Goal: Task Accomplishment & Management: Manage account settings

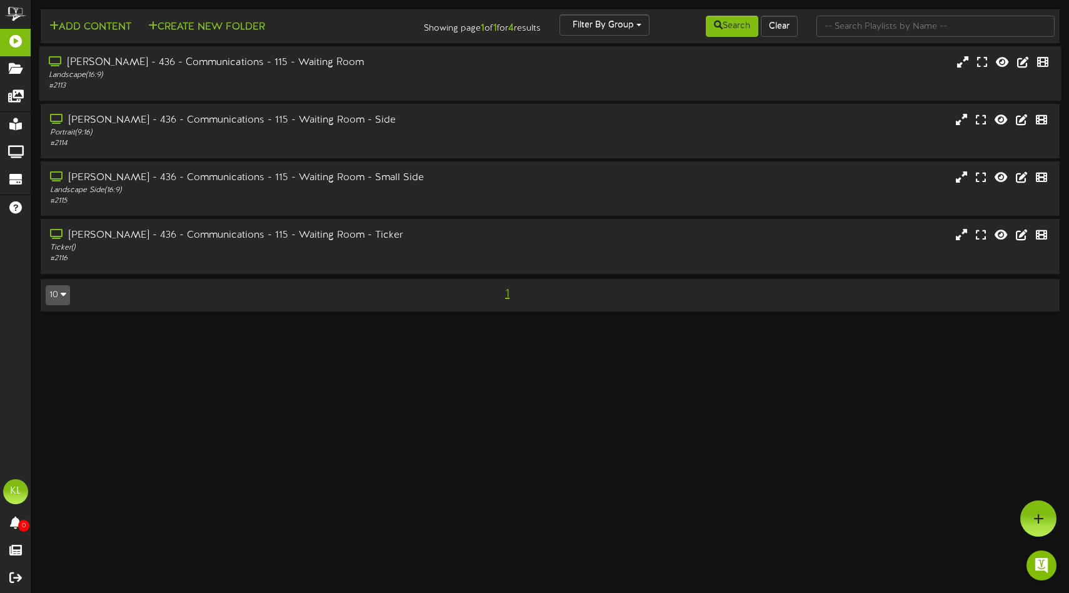
click at [58, 64] on icon at bounding box center [57, 61] width 16 height 10
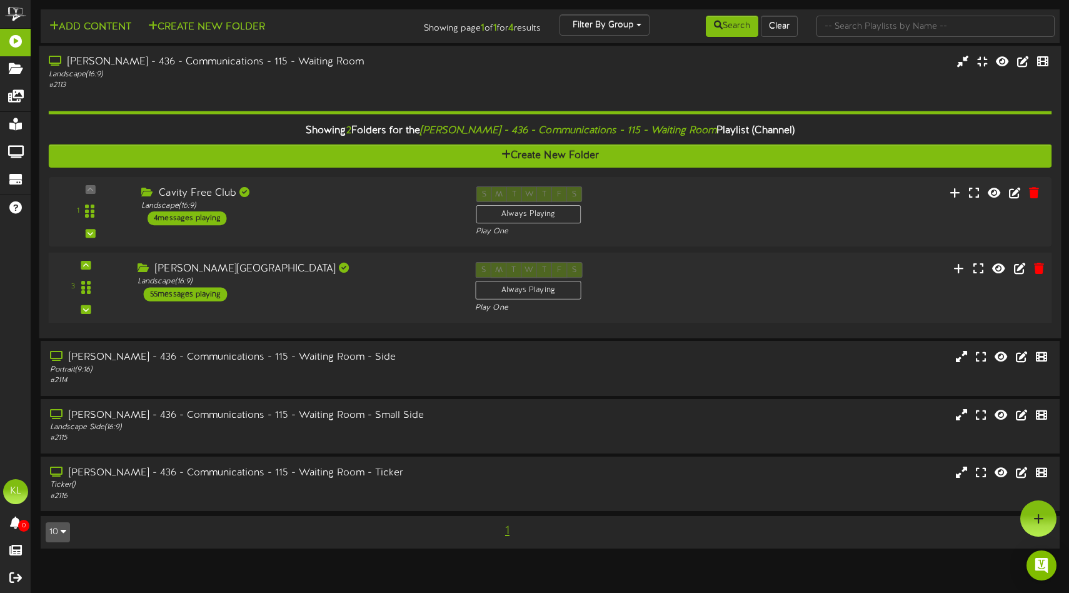
click at [146, 269] on icon at bounding box center [145, 268] width 14 height 10
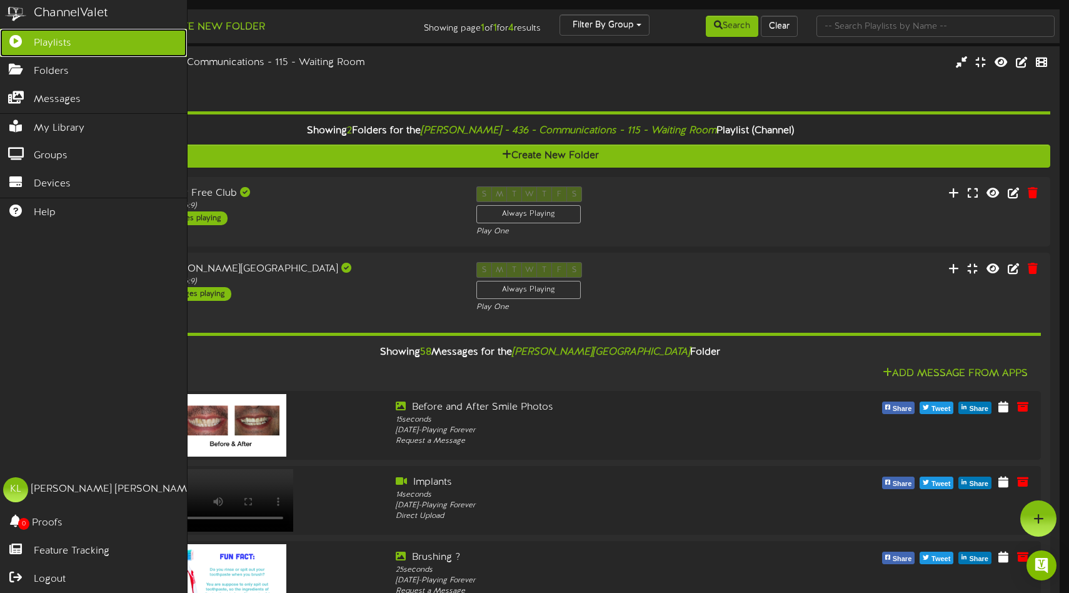
click at [48, 45] on span "Playlists" at bounding box center [53, 43] width 38 height 14
click at [58, 46] on span "Playlists" at bounding box center [53, 43] width 38 height 14
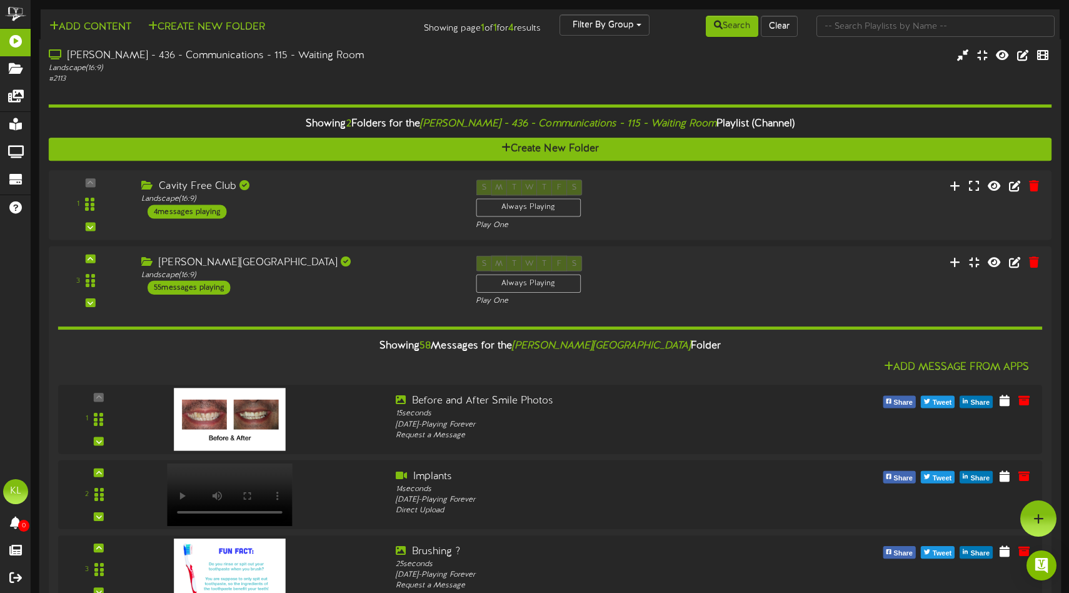
click at [55, 56] on icon at bounding box center [57, 54] width 16 height 10
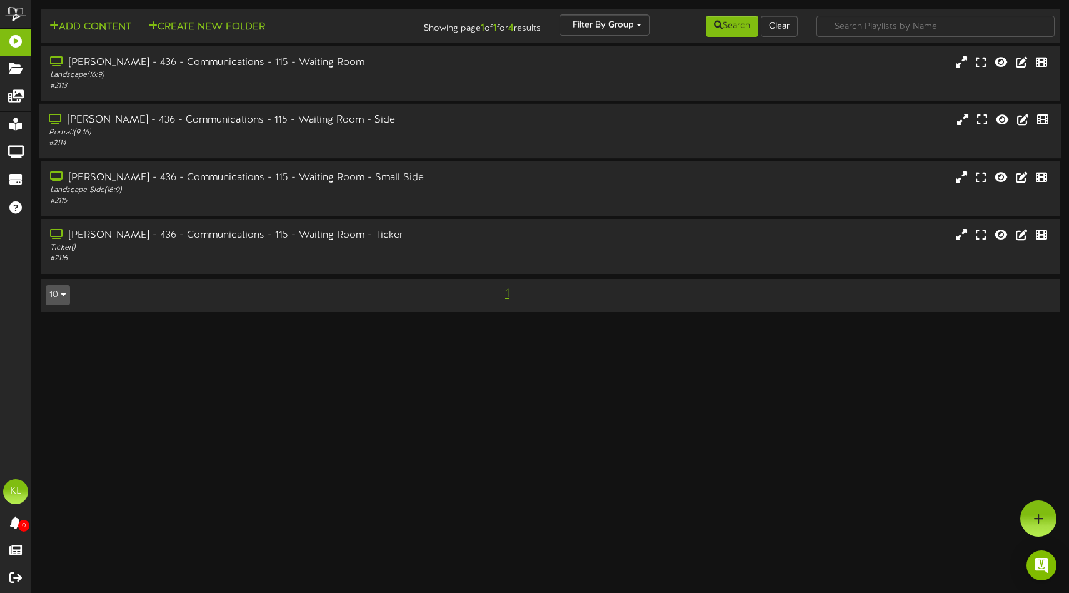
click at [56, 119] on icon at bounding box center [57, 119] width 16 height 10
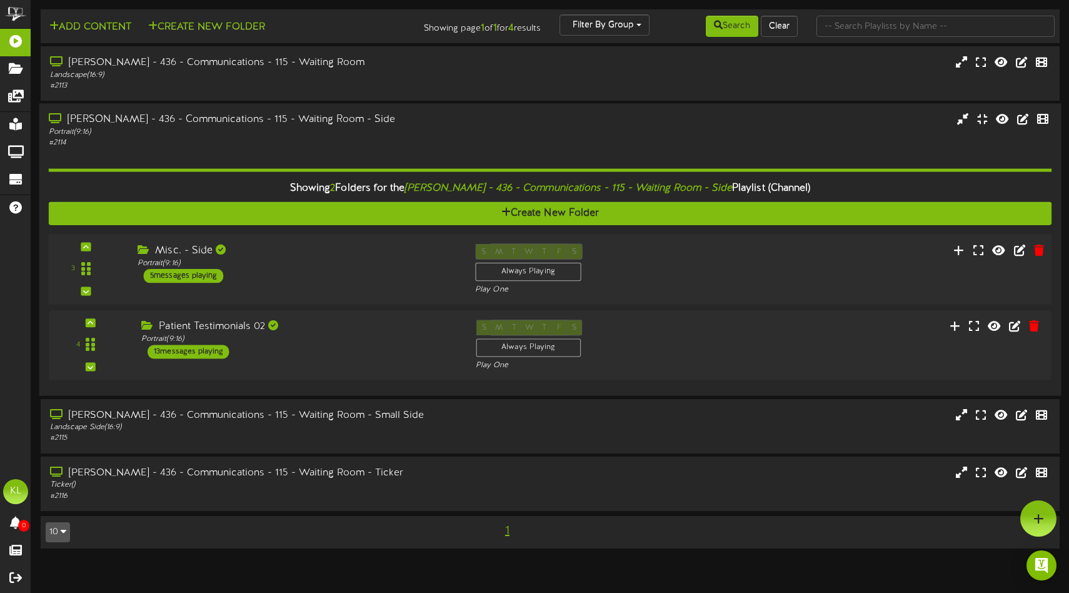
click at [164, 281] on div "5 messages playing" at bounding box center [184, 276] width 80 height 14
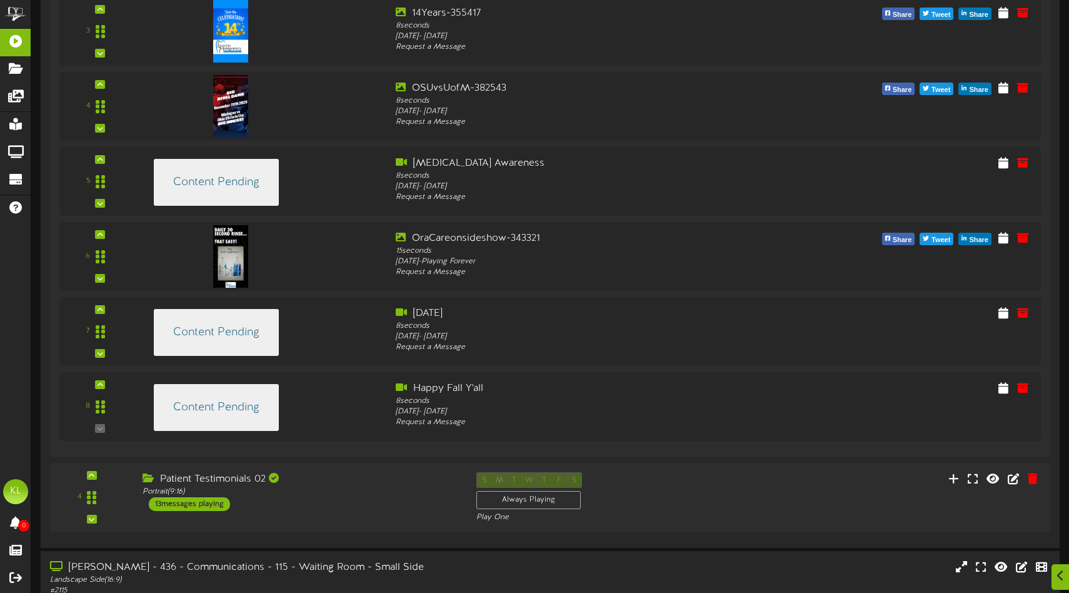
scroll to position [526, 0]
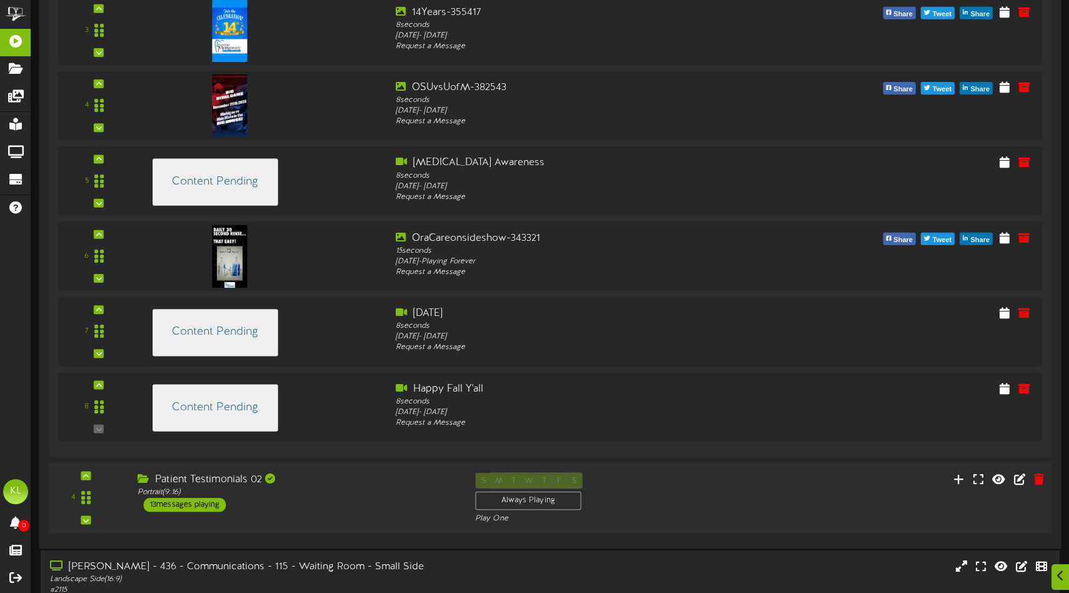
click at [164, 506] on div "13 messages playing" at bounding box center [185, 505] width 83 height 14
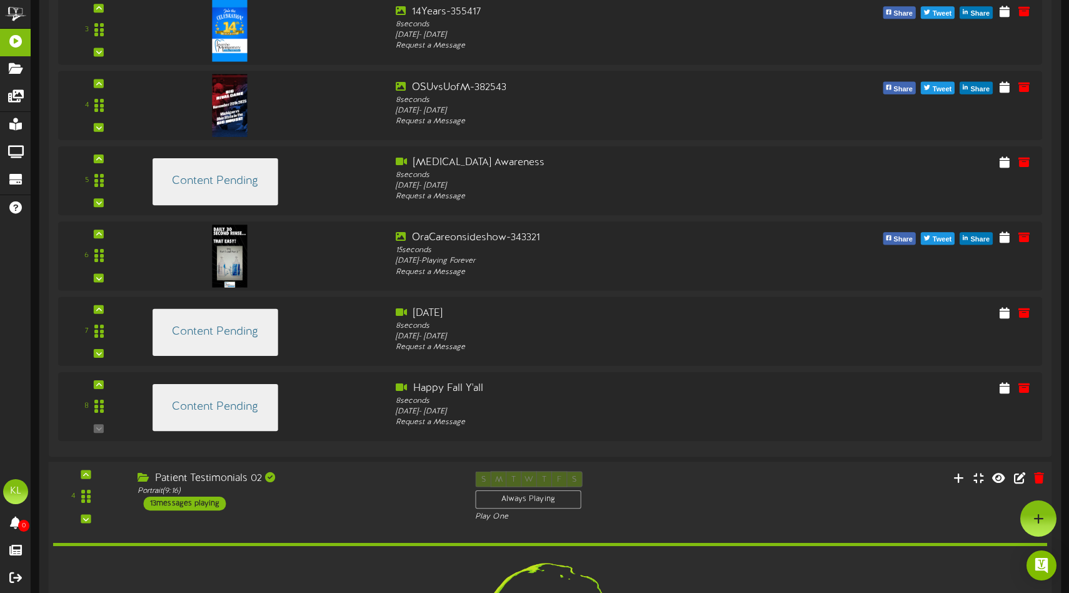
scroll to position [526, 0]
